Goal: Task Accomplishment & Management: Manage account settings

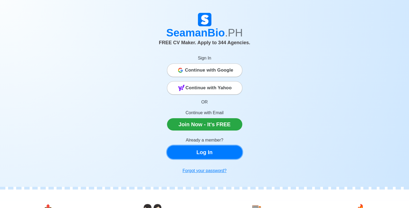
click at [218, 154] on link "Log In" at bounding box center [204, 152] width 75 height 13
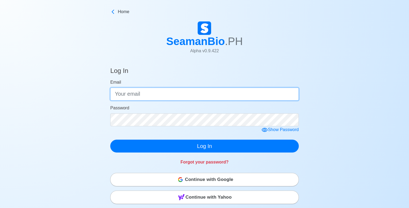
click at [184, 96] on input "Email" at bounding box center [204, 94] width 188 height 13
type input "[EMAIL_ADDRESS][DOMAIN_NAME]"
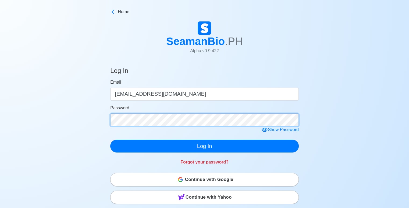
click button "Log In" at bounding box center [204, 146] width 188 height 13
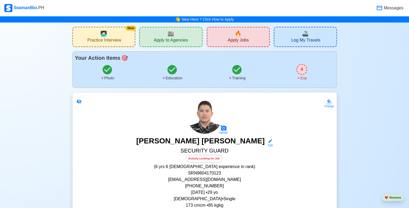
click at [241, 69] on icon at bounding box center [236, 69] width 9 height 9
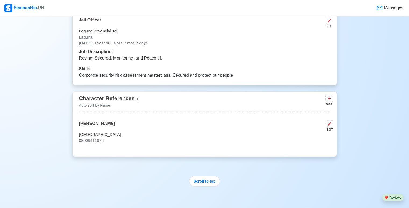
scroll to position [1321, 0]
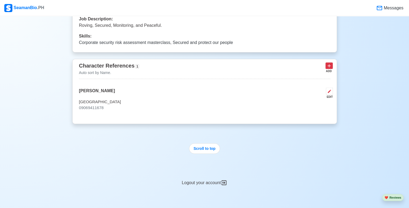
click at [328, 64] on icon at bounding box center [328, 65] width 5 height 5
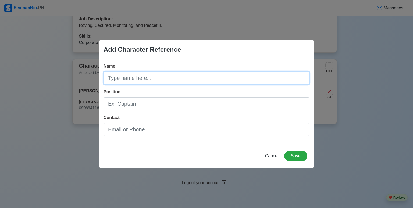
click at [206, 75] on input "Name" at bounding box center [206, 78] width 206 height 13
type input "[PERSON_NAME]"
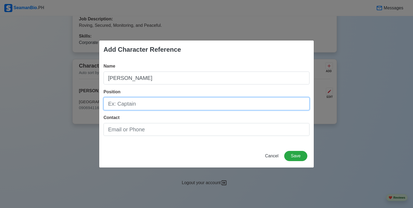
click at [160, 103] on input "Position" at bounding box center [206, 104] width 206 height 13
type input "ICO-ADMINISTRATIVE OFFICE"
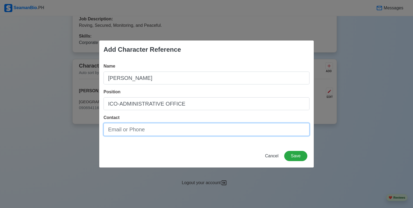
click at [172, 131] on input "Contact" at bounding box center [206, 129] width 206 height 13
type input "09975773489"
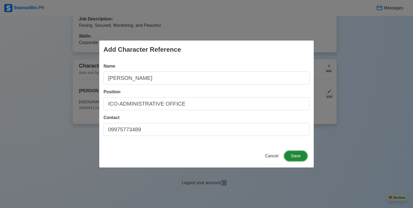
click at [299, 156] on button "Save" at bounding box center [295, 156] width 23 height 10
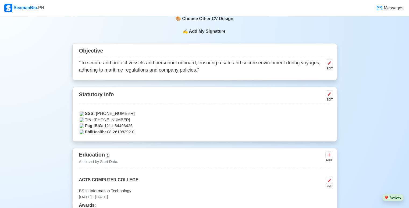
scroll to position [219, 0]
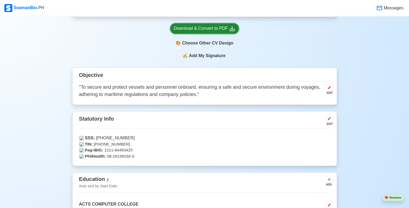
click at [222, 29] on div "Download & Convert to PDF" at bounding box center [205, 28] width 62 height 7
